Goal: Task Accomplishment & Management: Complete application form

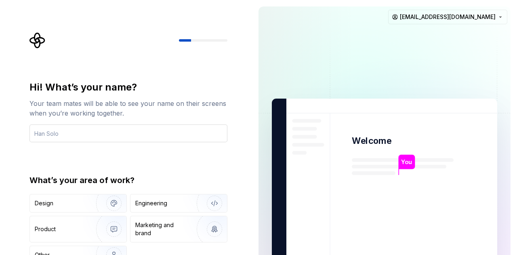
click at [94, 134] on input "text" at bounding box center [128, 133] width 198 height 18
type input "[PERSON_NAME]"
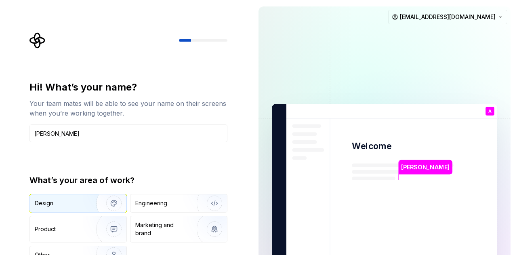
click at [74, 201] on div "Design" at bounding box center [60, 203] width 51 height 8
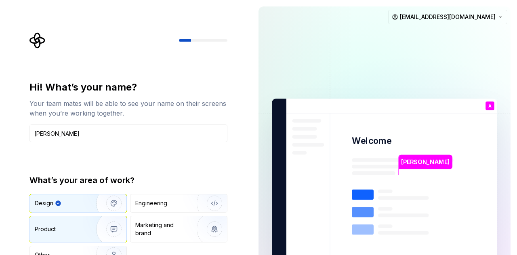
click at [91, 229] on img "button" at bounding box center [109, 229] width 52 height 54
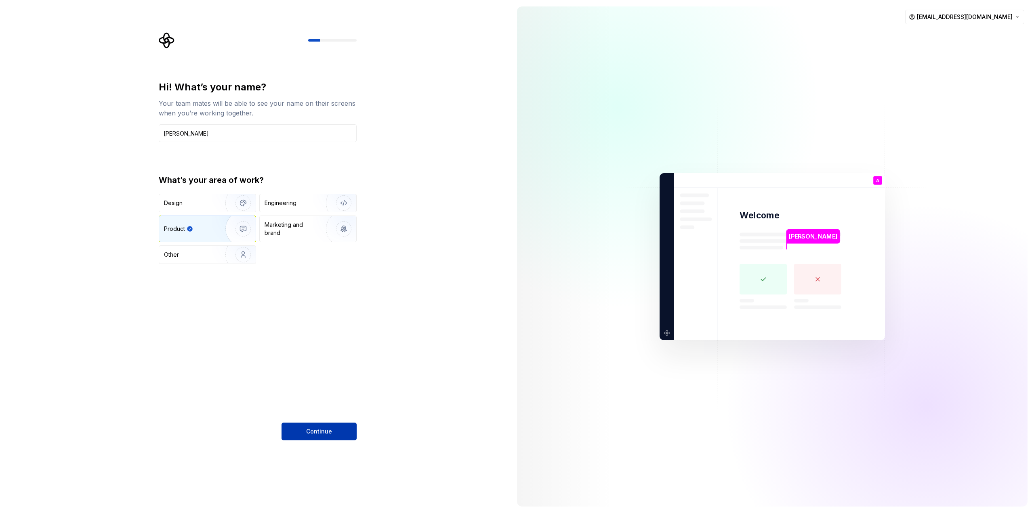
click at [335, 254] on button "Continue" at bounding box center [318, 432] width 75 height 18
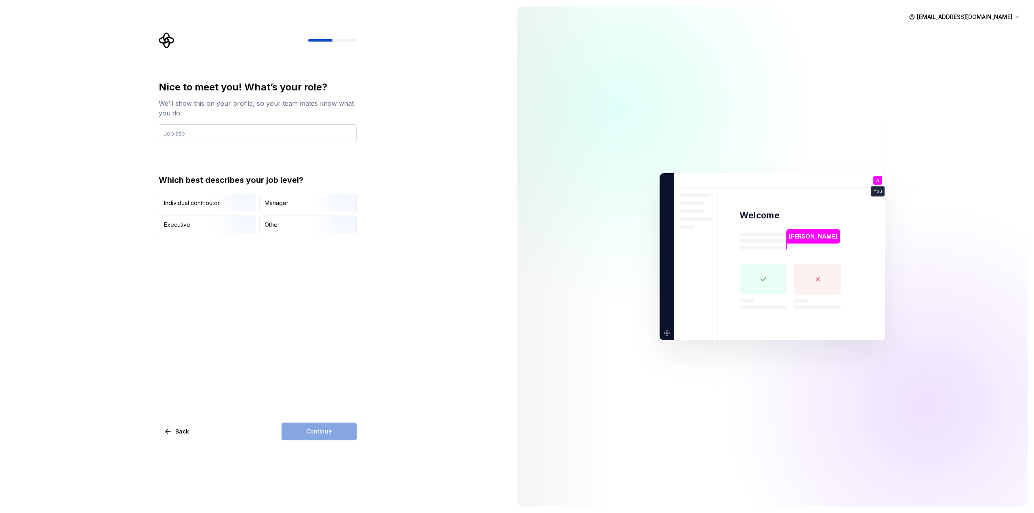
click at [203, 134] on input "text" at bounding box center [258, 133] width 198 height 18
type input "Product Design"
click at [215, 205] on img "button" at bounding box center [236, 213] width 52 height 54
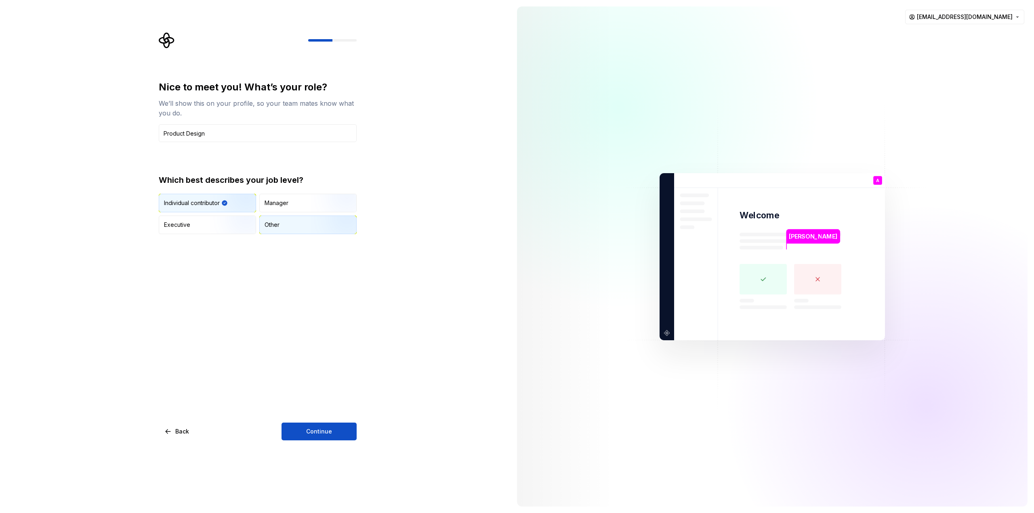
click at [286, 232] on div "Other" at bounding box center [308, 225] width 96 height 18
click at [283, 197] on div "Manager" at bounding box center [308, 203] width 96 height 18
click at [234, 200] on img "button" at bounding box center [236, 213] width 52 height 54
click at [338, 254] on button "Continue" at bounding box center [318, 432] width 75 height 18
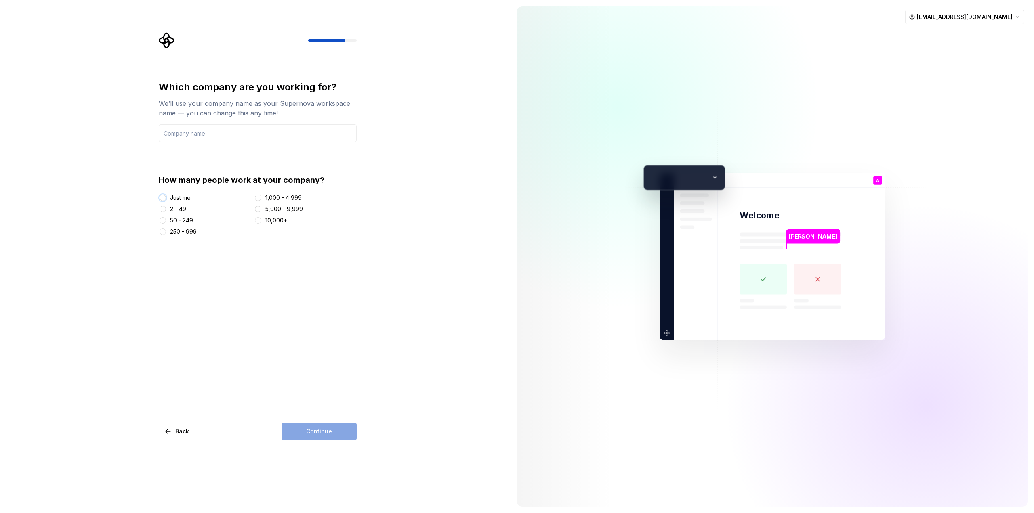
click at [162, 195] on button "Just me" at bounding box center [162, 198] width 6 height 6
click at [228, 133] on input "text" at bounding box center [258, 133] width 198 height 18
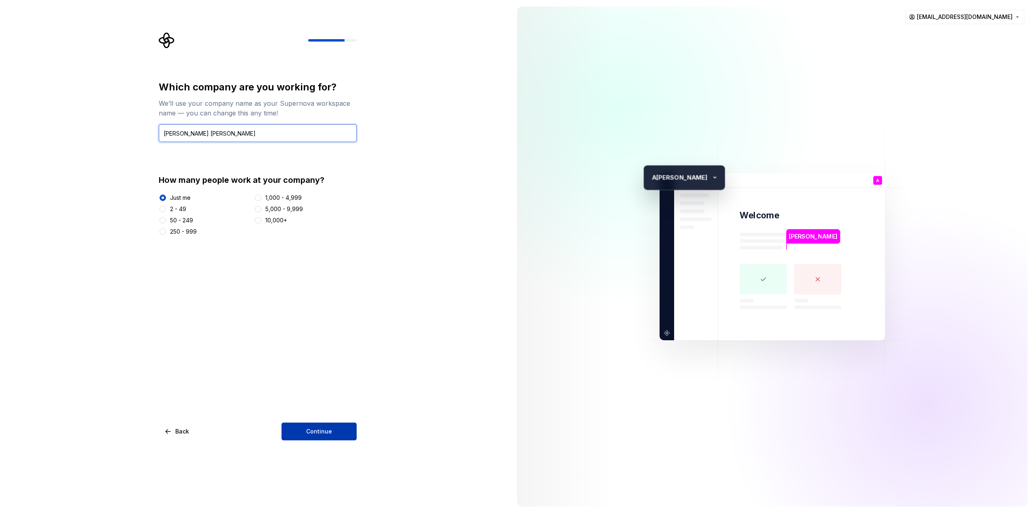
type input "Alex Sandro"
click at [310, 254] on span "Continue" at bounding box center [319, 432] width 26 height 8
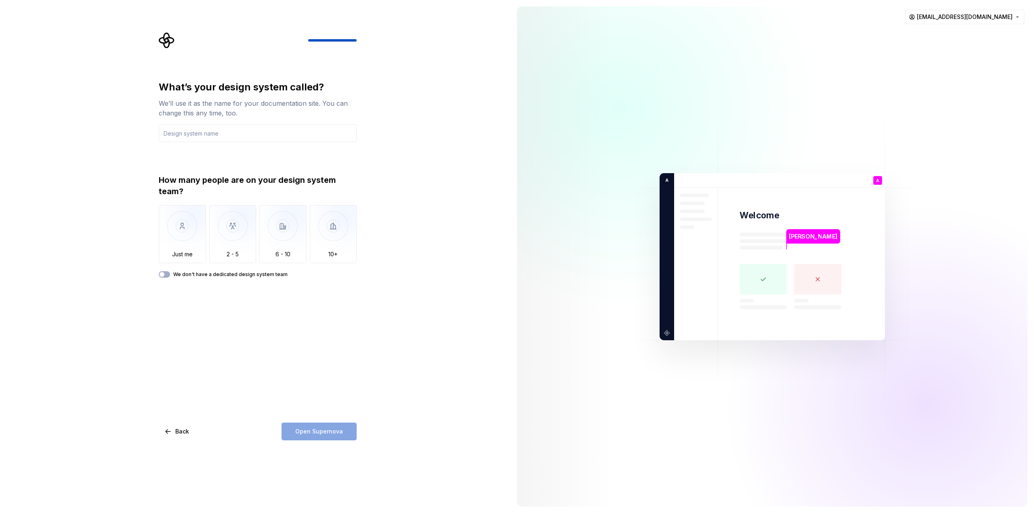
click at [415, 254] on div "What’s your design system called? We’ll use it as the name for your documentati…" at bounding box center [255, 256] width 510 height 513
click at [176, 223] on img "button" at bounding box center [182, 232] width 47 height 54
click at [236, 128] on input "text" at bounding box center [258, 133] width 198 height 18
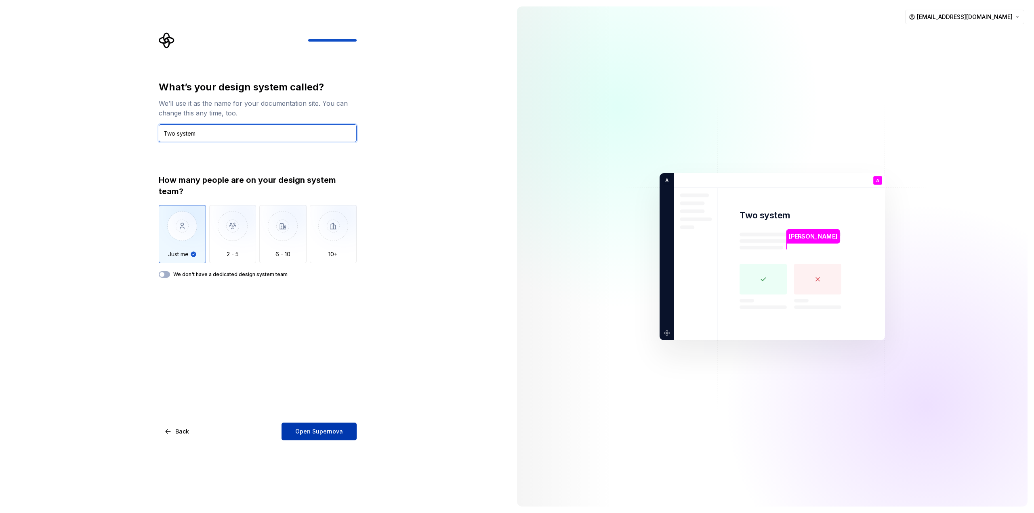
type input "Two system"
click at [324, 254] on span "Open Supernova" at bounding box center [319, 432] width 48 height 8
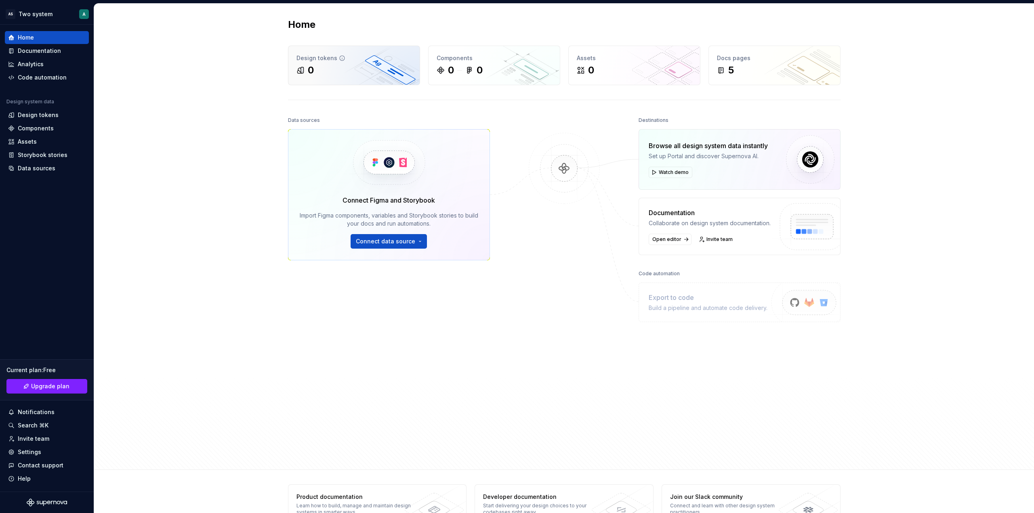
click at [312, 71] on div "0" at bounding box center [353, 70] width 115 height 13
click at [257, 244] on div "Home Design tokens 0 Components 0 0 Assets 0 Docs pages 5 Data sources Connect …" at bounding box center [563, 237] width 939 height 466
click at [231, 153] on div "Home Design tokens 0 Components 0 0 Assets 0 Docs pages 5 Data sources Connect …" at bounding box center [563, 237] width 939 height 466
click at [532, 365] on div at bounding box center [564, 269] width 81 height 308
click at [401, 339] on div "Data sources Connect Figma and Storybook Import Figma components, variables and…" at bounding box center [389, 269] width 202 height 308
